Goal: Communication & Community: Share content

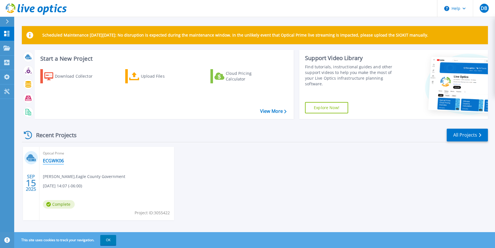
click at [50, 162] on link "ECGWK06" at bounding box center [53, 161] width 21 height 6
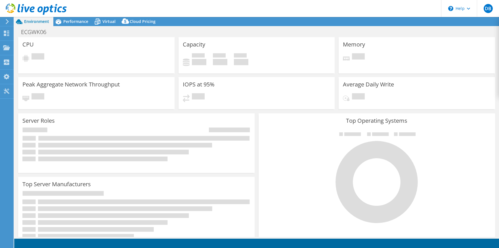
select select "USD"
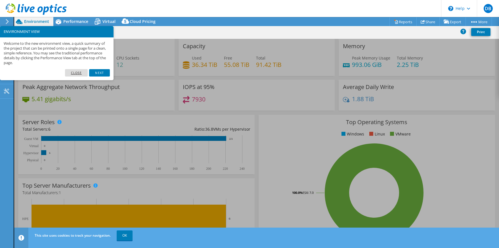
click at [80, 72] on link "Close" at bounding box center [76, 72] width 23 height 7
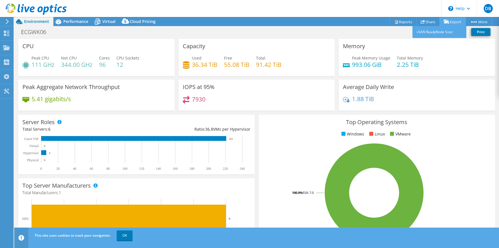
click at [454, 21] on link "Export" at bounding box center [452, 21] width 26 height 9
click at [431, 33] on link "vSAN ReadyNode Sizer" at bounding box center [439, 32] width 54 height 12
click at [430, 33] on link "vSAN ReadyNode Sizer" at bounding box center [439, 32] width 54 height 12
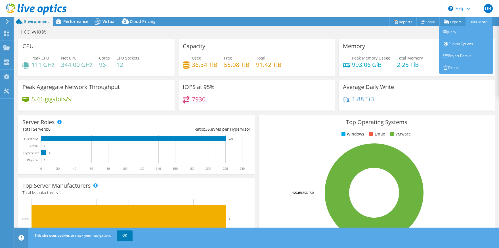
click at [482, 21] on link "More" at bounding box center [479, 21] width 26 height 9
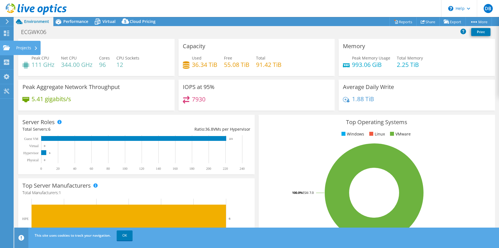
click at [3, 49] on icon at bounding box center [6, 47] width 7 height 5
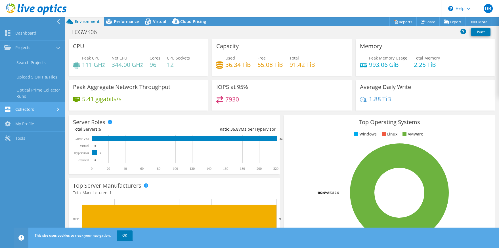
click at [44, 113] on link "Collectors" at bounding box center [32, 110] width 65 height 14
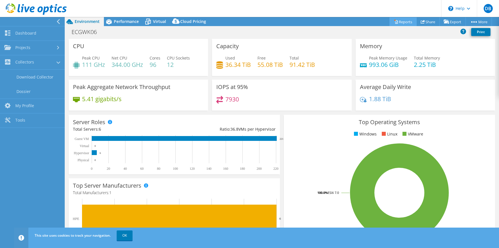
click at [402, 22] on link "Reports" at bounding box center [402, 21] width 27 height 9
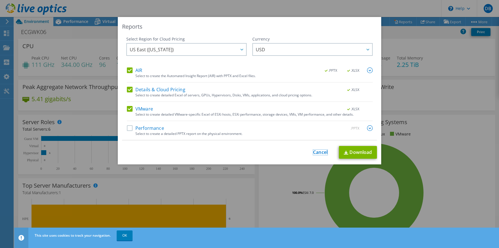
click at [320, 152] on link "Cancel" at bounding box center [320, 152] width 14 height 5
click at [317, 152] on div at bounding box center [249, 124] width 499 height 248
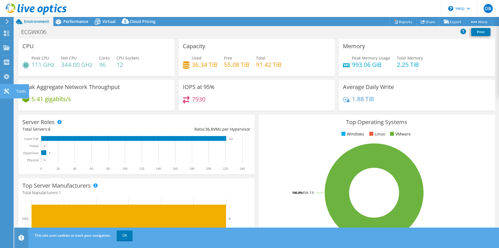
click at [6, 90] on use at bounding box center [6, 91] width 5 height 5
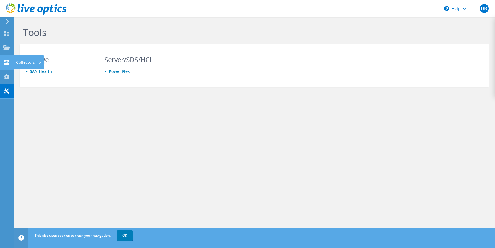
click at [8, 60] on use at bounding box center [6, 62] width 5 height 5
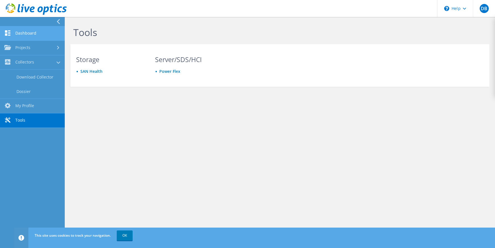
click at [28, 33] on link "Dashboard" at bounding box center [32, 33] width 65 height 14
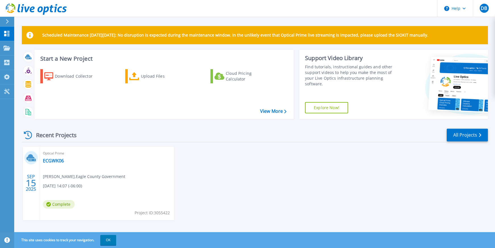
click at [49, 158] on div "Optical Prime ECGWK06 [PERSON_NAME] , Eagle County Government [DATE] 14:07 (-06…" at bounding box center [106, 184] width 135 height 74
click at [49, 160] on link "ECGWK06" at bounding box center [53, 161] width 21 height 6
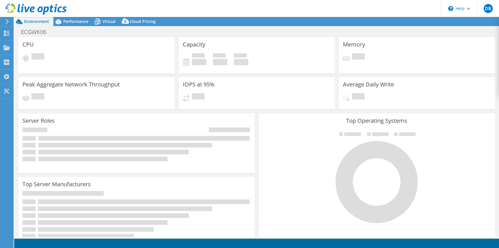
select select "USD"
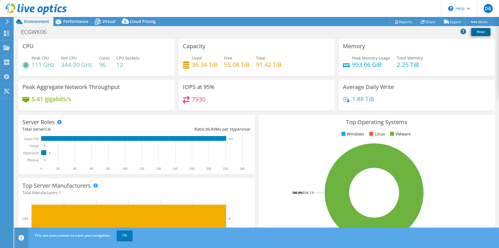
click at [483, 32] on link "Print" at bounding box center [480, 32] width 19 height 8
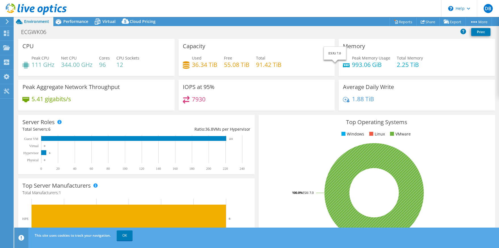
drag, startPoint x: 406, startPoint y: 176, endPoint x: 434, endPoint y: 180, distance: 28.4
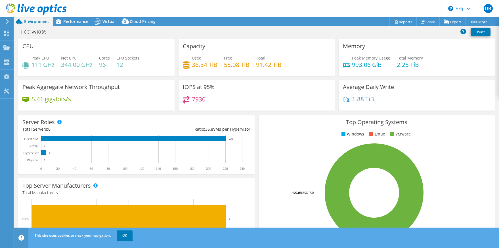
drag, startPoint x: 449, startPoint y: 224, endPoint x: 438, endPoint y: 221, distance: 11.9
drag, startPoint x: 445, startPoint y: 223, endPoint x: 413, endPoint y: 204, distance: 37.8
drag, startPoint x: 23, startPoint y: 45, endPoint x: 468, endPoint y: 225, distance: 480.4
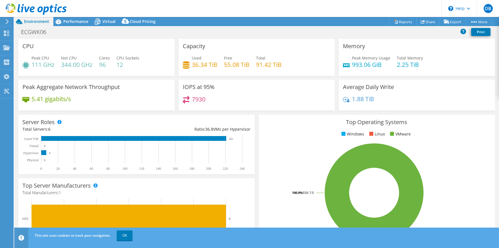
click at [468, 225] on section "CPU Peak CPU 111 GHz Net CPU 344.00 GHz Cores 96 CPU Sockets 12 Capacity Used 3…" at bounding box center [256, 204] width 485 height 331
click at [425, 22] on link "Share" at bounding box center [427, 21] width 23 height 9
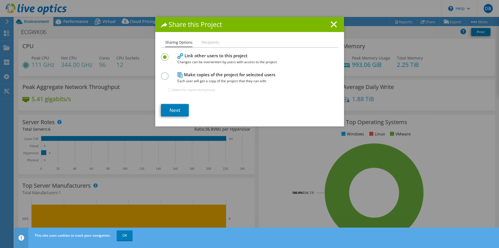
click at [167, 117] on div "Sharing Options Recipients Link other users to this project Changes can be over…" at bounding box center [249, 82] width 189 height 87
click at [169, 111] on link "Next" at bounding box center [175, 110] width 28 height 12
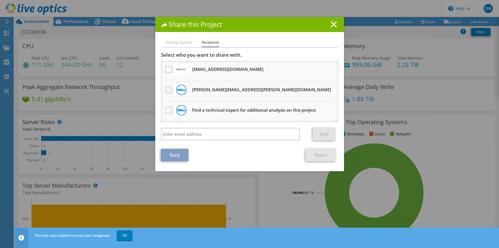
click at [165, 92] on label at bounding box center [169, 90] width 8 height 7
click at [0, 0] on input "checkbox" at bounding box center [0, 0] width 0 height 0
click at [326, 157] on link "Share" at bounding box center [321, 155] width 30 height 12
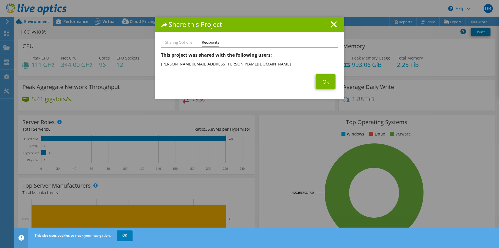
click at [209, 65] on li "Eugene.Canady@dell.com" at bounding box center [249, 64] width 177 height 9
drag, startPoint x: 159, startPoint y: 63, endPoint x: 213, endPoint y: 66, distance: 54.0
click at [213, 66] on li "Eugene.Canady@dell.com" at bounding box center [249, 64] width 177 height 9
click at [325, 79] on link "Ok" at bounding box center [326, 81] width 20 height 15
